Goal: Use online tool/utility: Utilize a website feature to perform a specific function

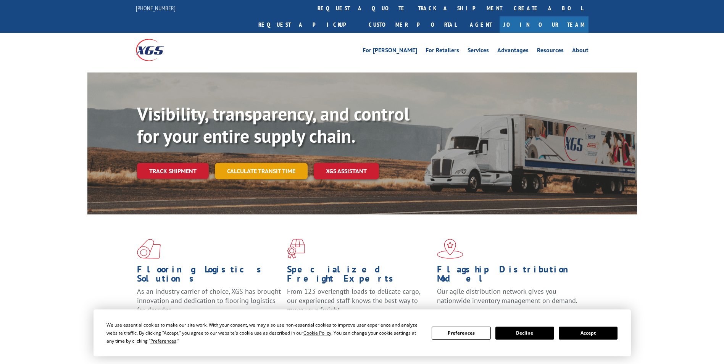
click at [274, 163] on link "Calculate transit time" at bounding box center [261, 171] width 93 height 16
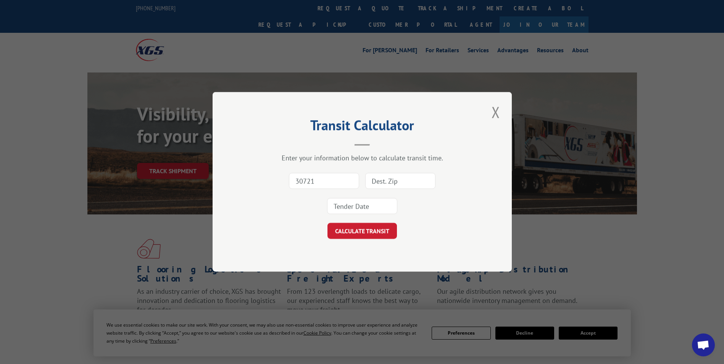
type input "30721"
click at [385, 181] on input at bounding box center [400, 181] width 70 height 16
type input "77029"
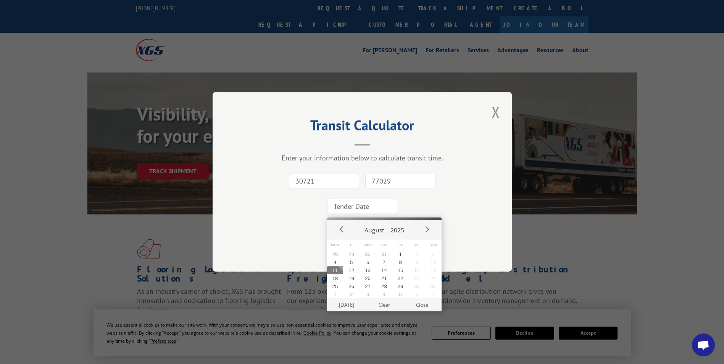
click at [348, 210] on input at bounding box center [362, 207] width 70 height 16
click at [335, 271] on button "11" at bounding box center [335, 270] width 16 height 8
type input "[DATE]"
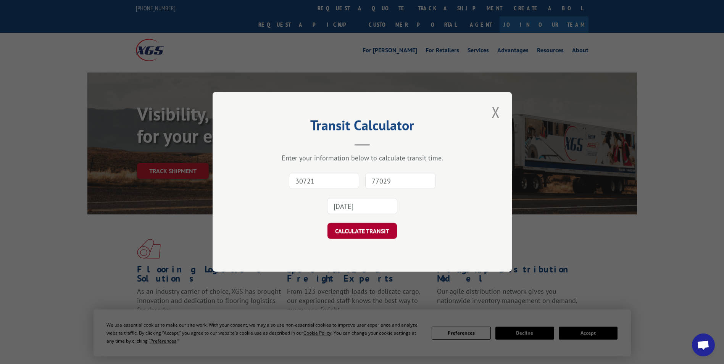
click at [358, 228] on button "CALCULATE TRANSIT" at bounding box center [362, 231] width 69 height 16
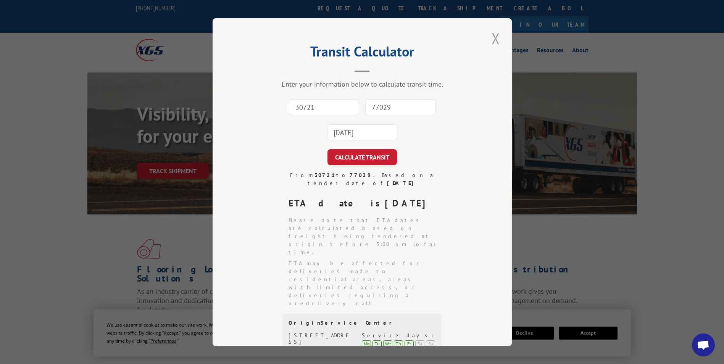
click at [496, 38] on button "Close modal" at bounding box center [495, 38] width 13 height 21
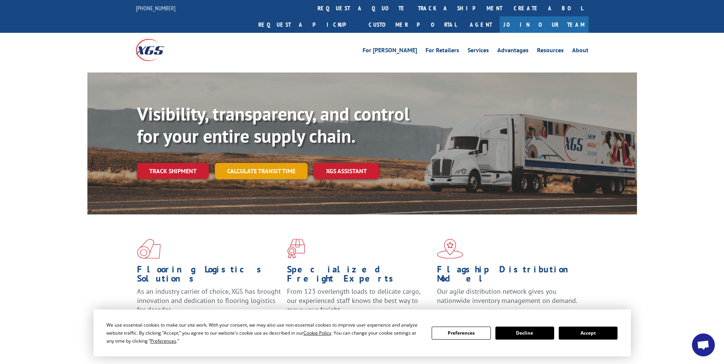
click at [265, 163] on link "Calculate transit time" at bounding box center [261, 171] width 93 height 16
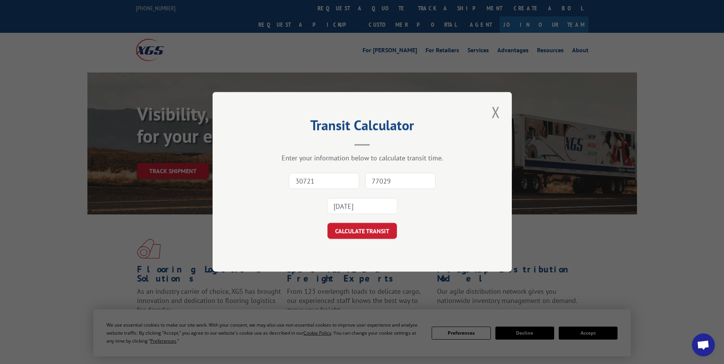
type input "30721"
click at [376, 183] on input "77029" at bounding box center [400, 181] width 70 height 16
type input "77029"
click at [357, 203] on input "[DATE]" at bounding box center [362, 207] width 70 height 16
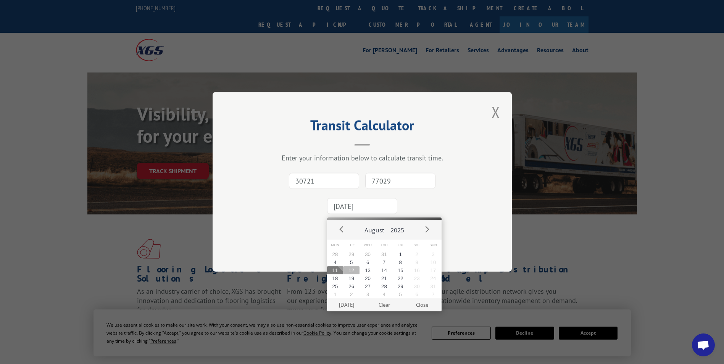
click at [353, 268] on button "12" at bounding box center [351, 270] width 16 height 8
type input "[DATE]"
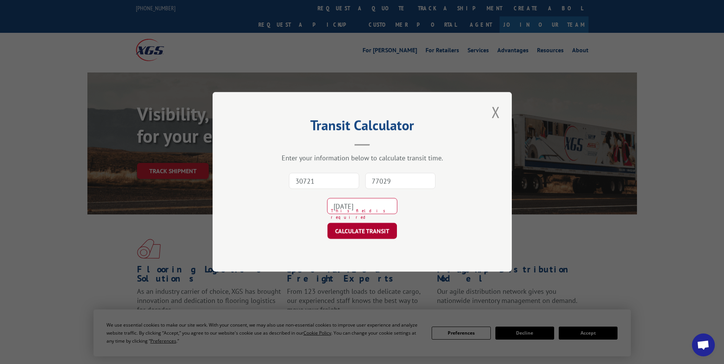
click at [353, 231] on button "CALCULATE TRANSIT" at bounding box center [362, 231] width 69 height 16
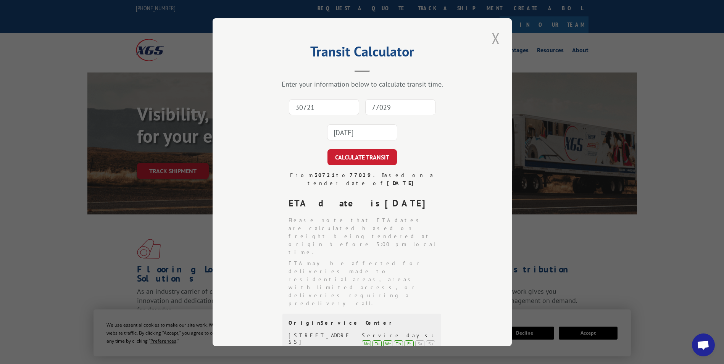
click at [491, 37] on button "Close modal" at bounding box center [495, 38] width 13 height 21
